Goal: Check status: Check status

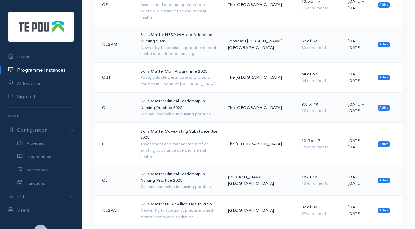
scroll to position [685, 0]
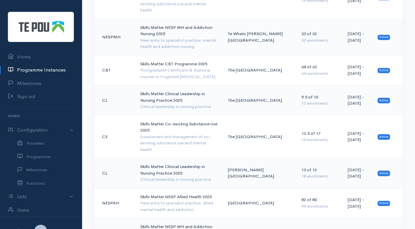
click at [192, 200] on div "New entry to specialist practice: allied mental health and addiction" at bounding box center [178, 206] width 77 height 13
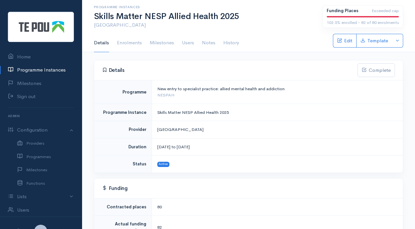
click at [137, 43] on link "Enrolments" at bounding box center [129, 43] width 25 height 18
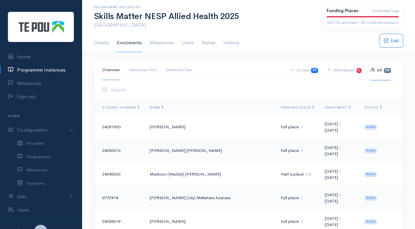
click at [280, 96] on div at bounding box center [248, 90] width 309 height 20
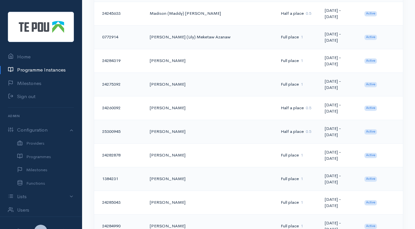
scroll to position [163, 0]
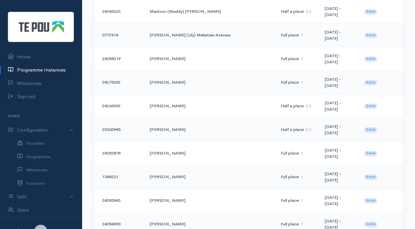
click at [172, 213] on td "Abby Clayton" at bounding box center [210, 225] width 131 height 24
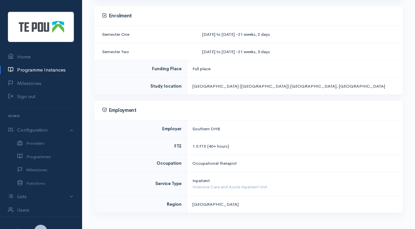
scroll to position [277, 0]
